Goal: Task Accomplishment & Management: Manage account settings

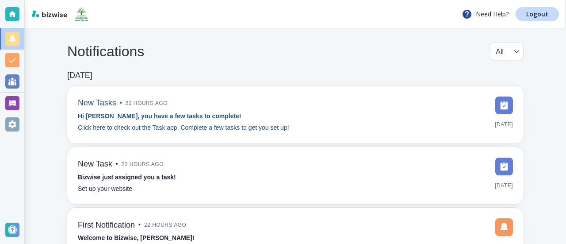
scroll to position [35, 0]
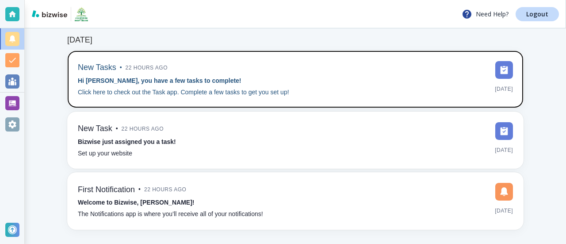
click at [232, 92] on p "Click here to check out the Task app. Complete a few tasks to get you set up!" at bounding box center [183, 93] width 211 height 10
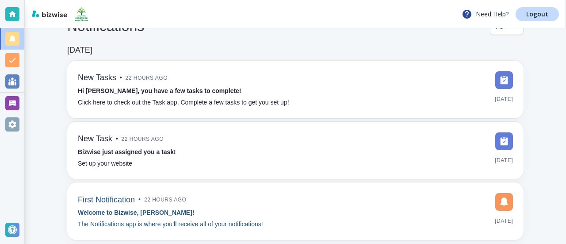
scroll to position [44, 0]
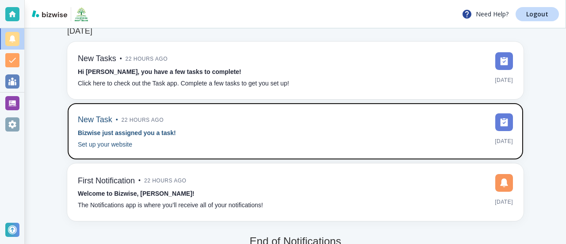
click at [105, 143] on p "Set up your website" at bounding box center [105, 145] width 54 height 10
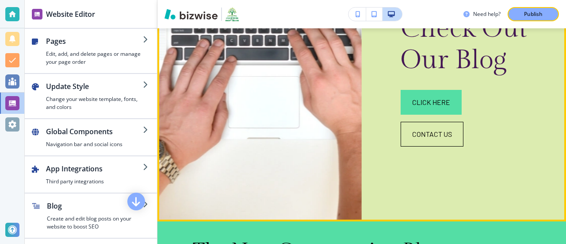
scroll to position [177, 0]
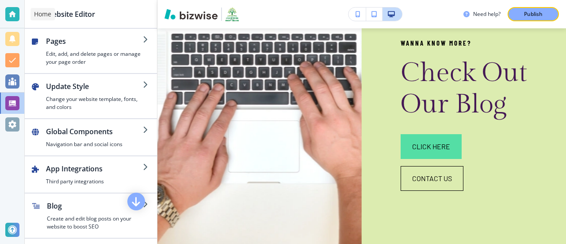
click at [14, 15] on div at bounding box center [12, 14] width 14 height 14
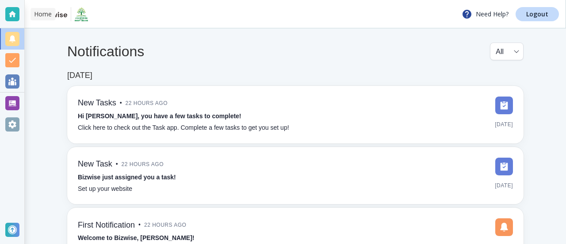
click at [10, 16] on div at bounding box center [12, 14] width 14 height 14
click at [13, 99] on div at bounding box center [12, 103] width 14 height 14
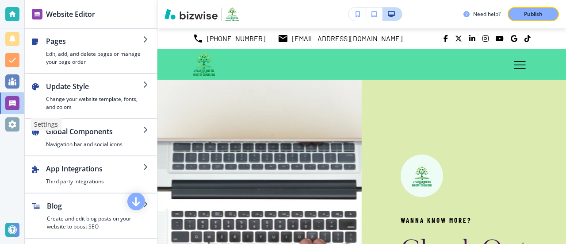
click at [16, 122] on div at bounding box center [12, 124] width 14 height 14
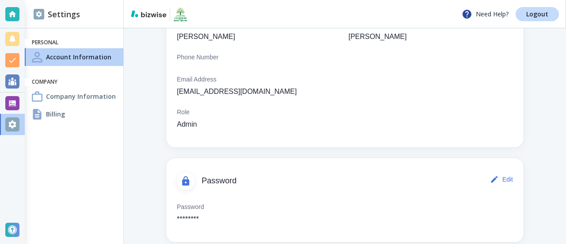
scroll to position [116, 0]
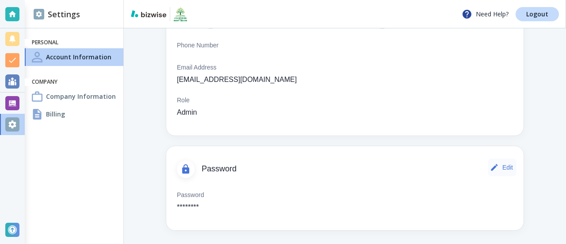
click at [499, 166] on button "Edit" at bounding box center [502, 167] width 28 height 18
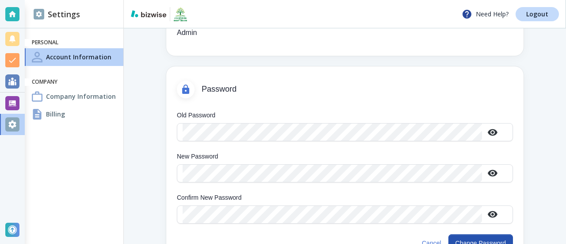
scroll to position [209, 0]
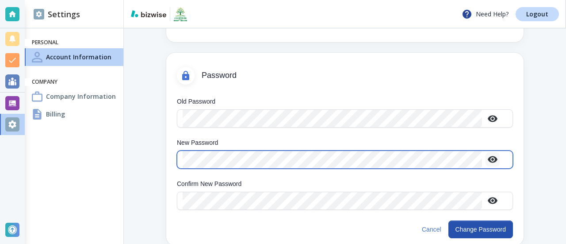
click at [494, 159] on icon "button" at bounding box center [492, 159] width 11 height 11
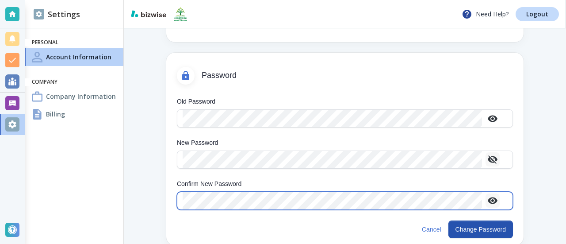
click at [491, 202] on icon "button" at bounding box center [493, 200] width 10 height 7
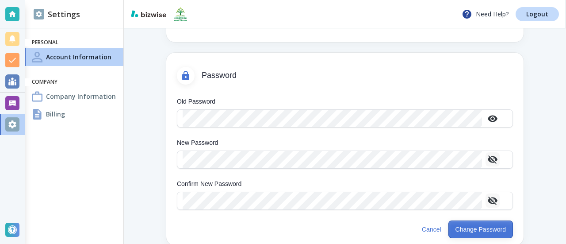
click at [475, 227] on button "Change Password" at bounding box center [480, 229] width 65 height 18
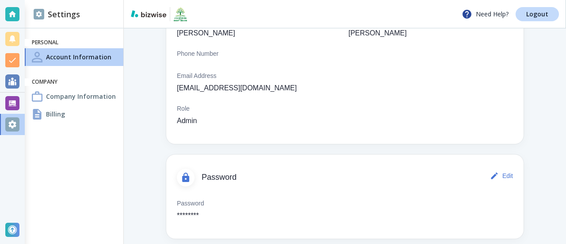
scroll to position [116, 0]
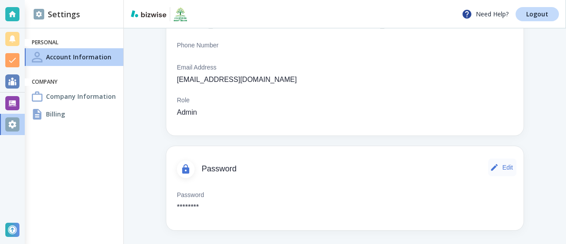
click at [498, 170] on button "Edit" at bounding box center [502, 167] width 28 height 18
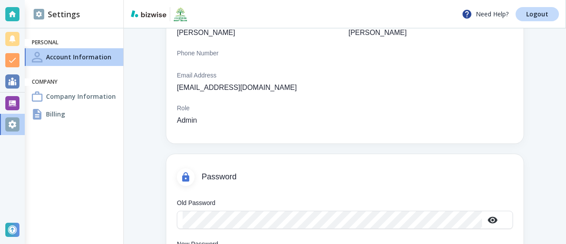
scroll to position [165, 0]
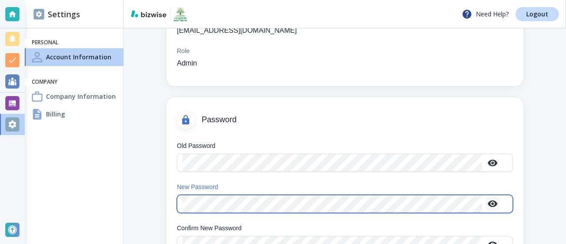
click at [489, 202] on icon "button" at bounding box center [493, 203] width 10 height 7
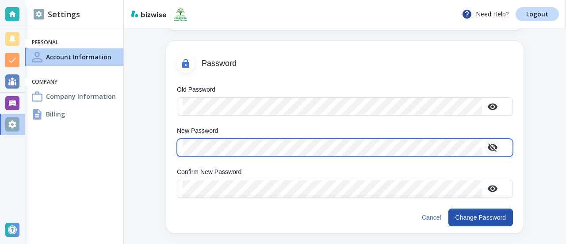
scroll to position [223, 0]
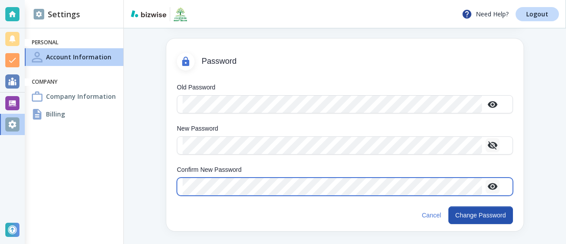
click at [494, 186] on icon "button" at bounding box center [492, 186] width 11 height 11
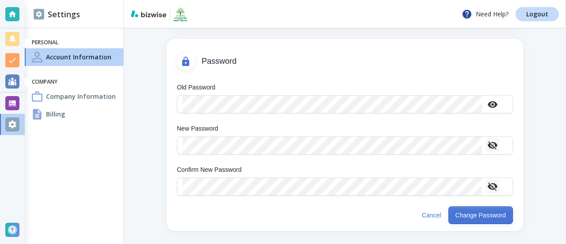
click at [473, 217] on button "Change Password" at bounding box center [480, 215] width 65 height 18
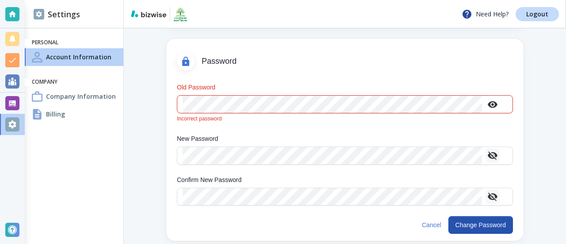
click at [181, 104] on div "Old Password" at bounding box center [345, 104] width 336 height 18
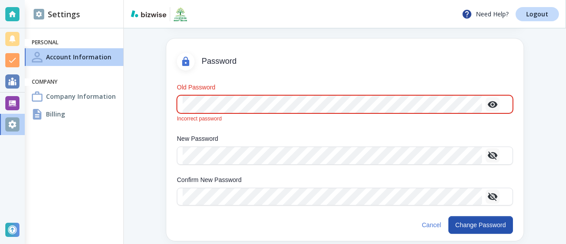
click at [490, 103] on icon "button" at bounding box center [493, 104] width 10 height 7
click at [180, 105] on div "Old Password" at bounding box center [345, 104] width 336 height 18
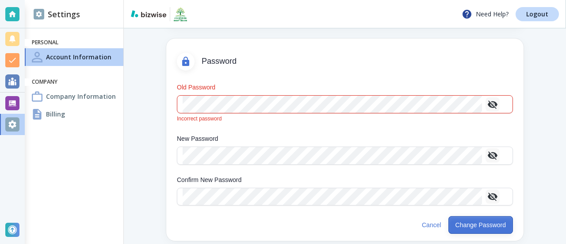
click at [485, 225] on button "Change Password" at bounding box center [480, 225] width 65 height 18
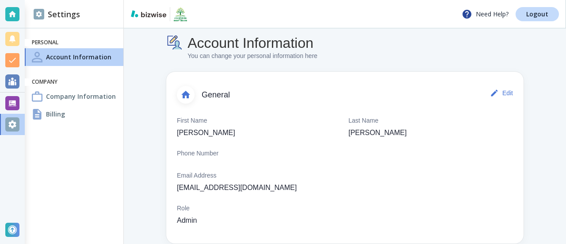
scroll to position [0, 0]
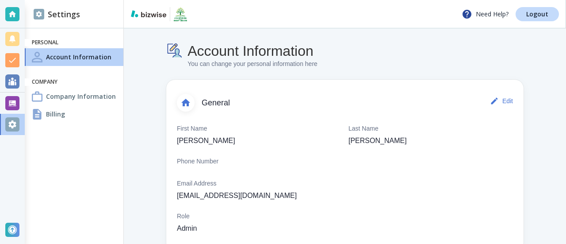
click at [39, 114] on div at bounding box center [37, 114] width 11 height 11
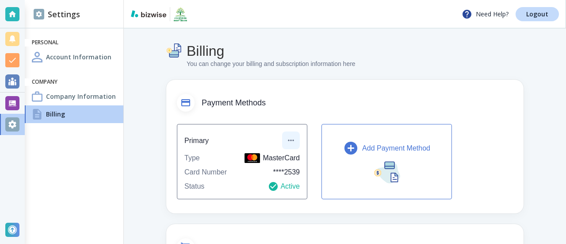
click at [285, 140] on button "button" at bounding box center [291, 140] width 18 height 18
click at [310, 158] on li "Edit payment method" at bounding box center [323, 160] width 74 height 14
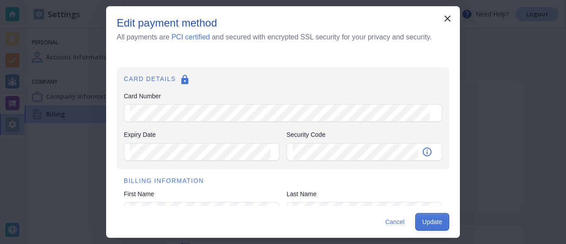
click at [439, 220] on button "Update" at bounding box center [432, 222] width 34 height 18
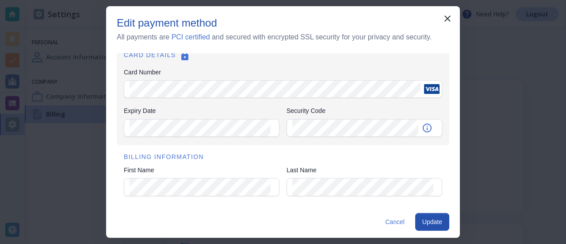
scroll to position [18, 0]
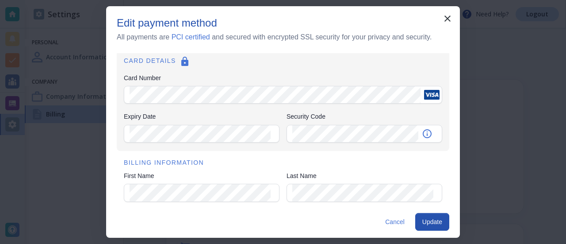
click at [126, 189] on div "First Name" at bounding box center [202, 192] width 156 height 18
click at [209, 218] on div "Cancel Update" at bounding box center [283, 222] width 354 height 32
click at [287, 190] on div "Last Name" at bounding box center [364, 192] width 156 height 18
click at [353, 161] on h6 "BILLING INFORMATION" at bounding box center [283, 163] width 318 height 10
click at [433, 219] on button "Update" at bounding box center [432, 222] width 34 height 18
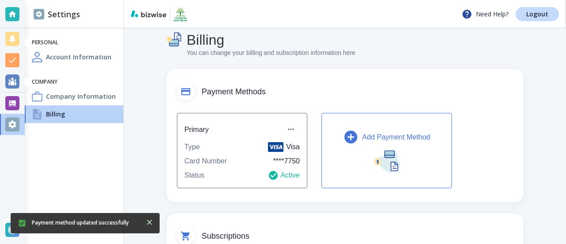
scroll to position [0, 0]
